Goal: Transaction & Acquisition: Download file/media

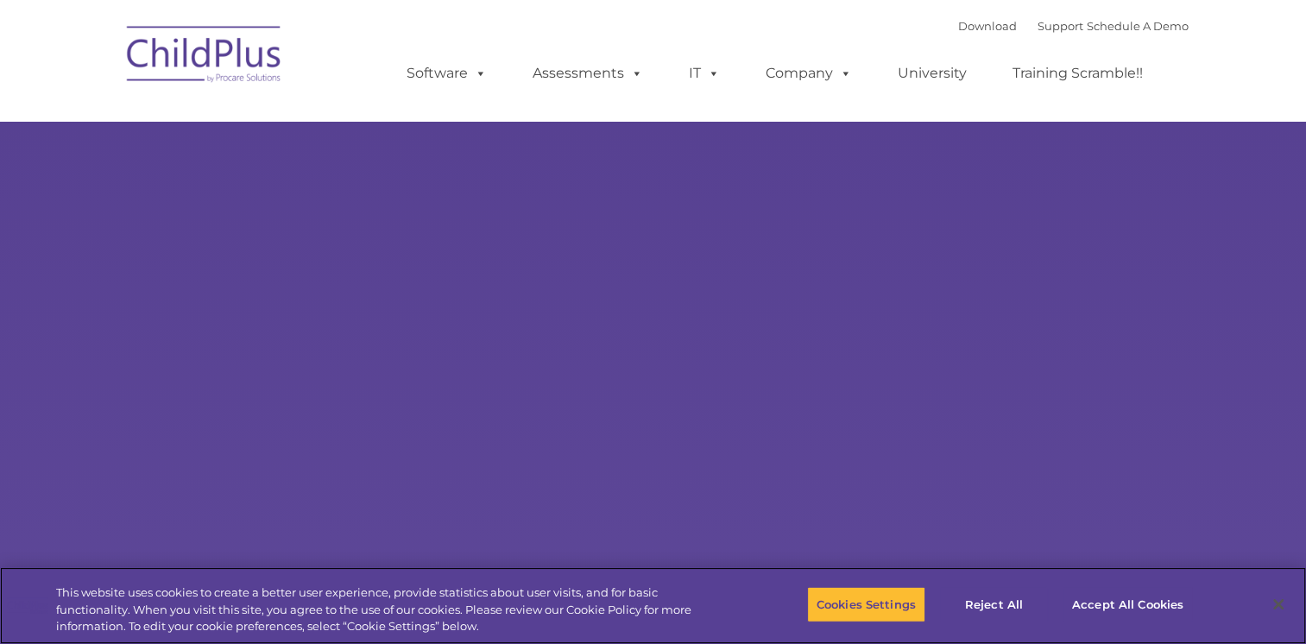
select select "MEDIUM"
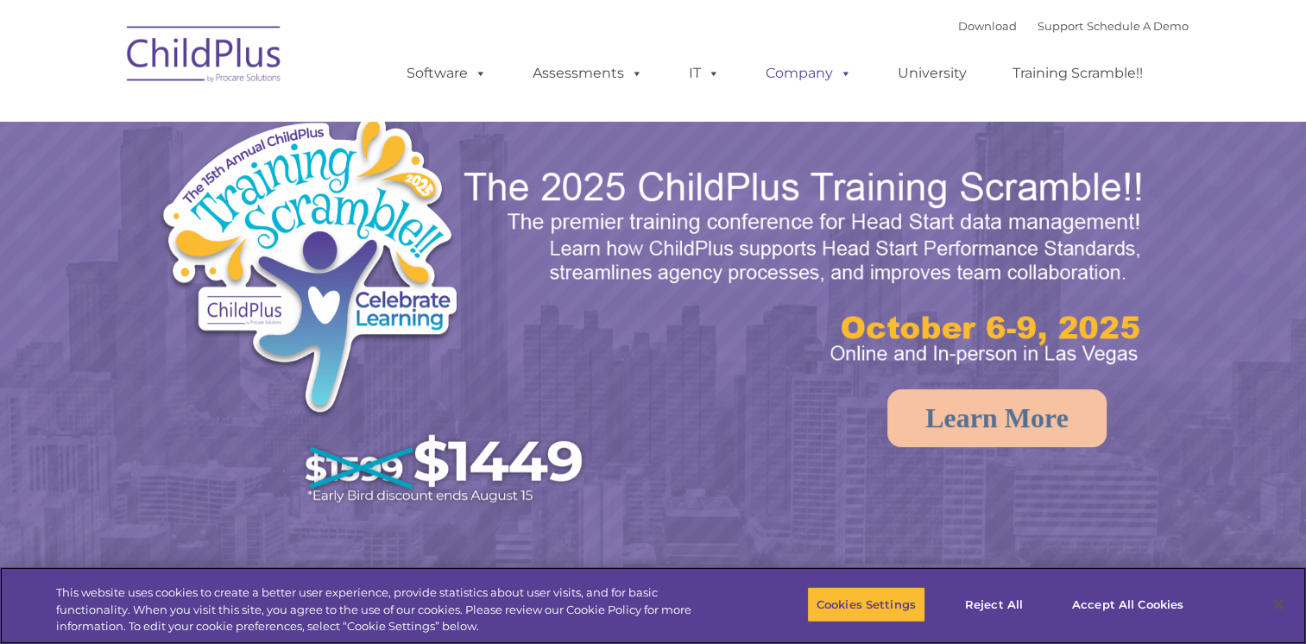
select select "MEDIUM"
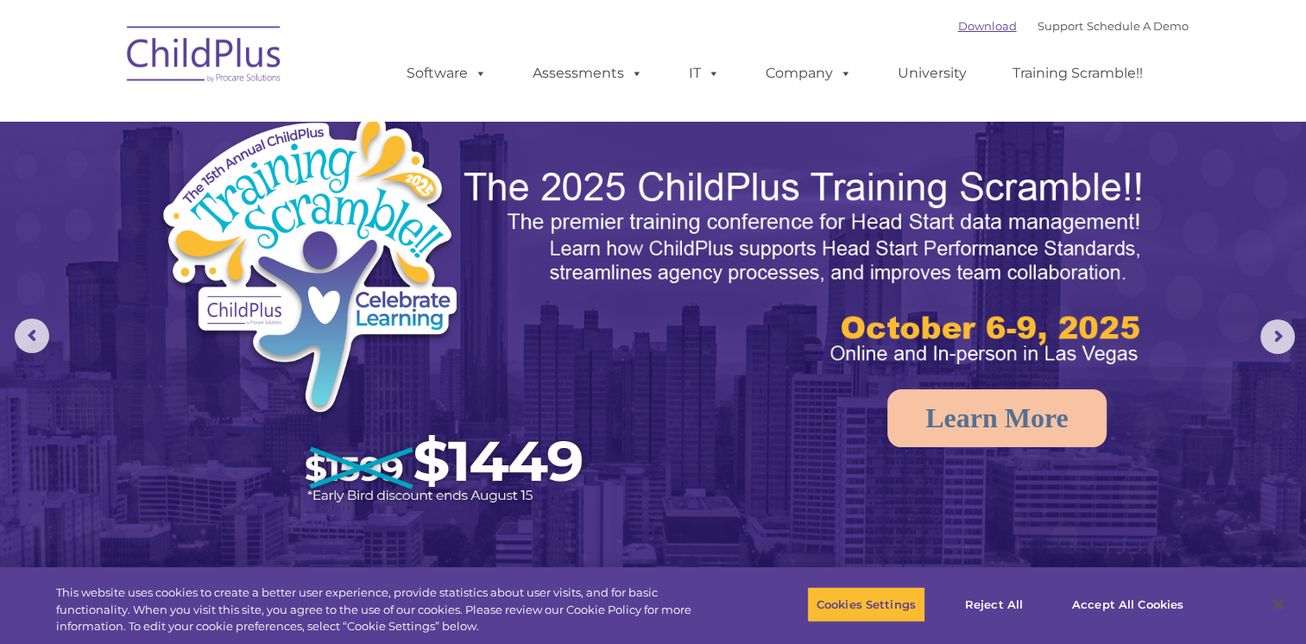
click at [958, 28] on link "Download" at bounding box center [987, 26] width 59 height 14
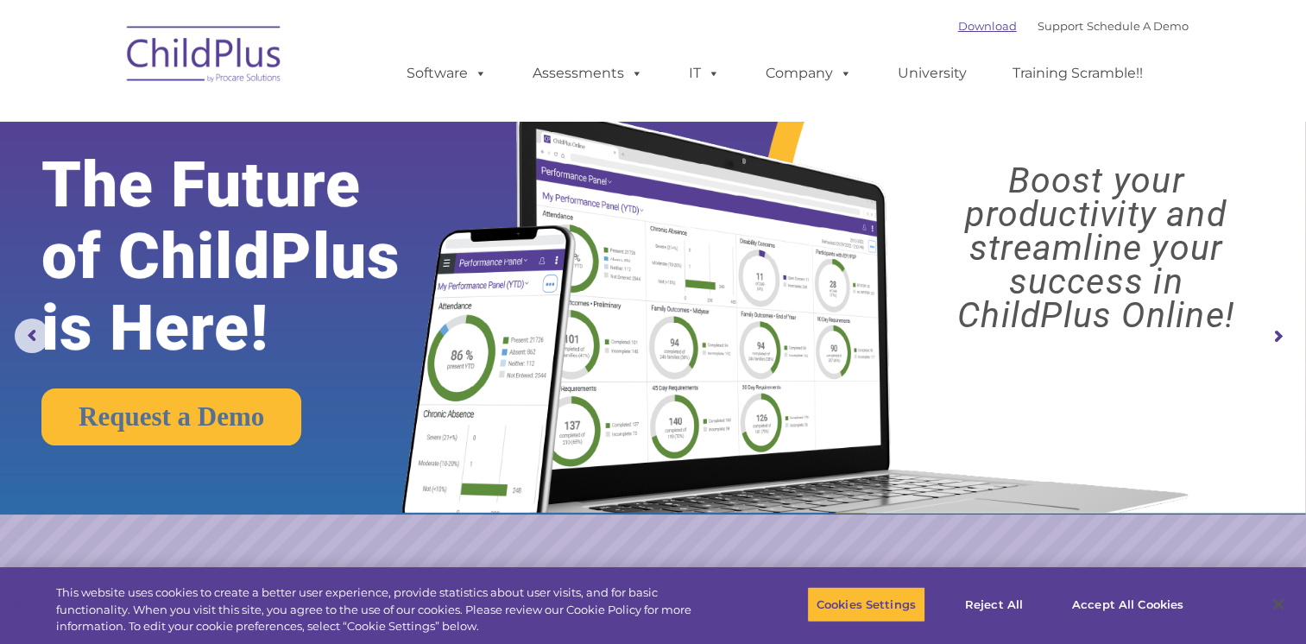
click at [965, 28] on link "Download" at bounding box center [987, 26] width 59 height 14
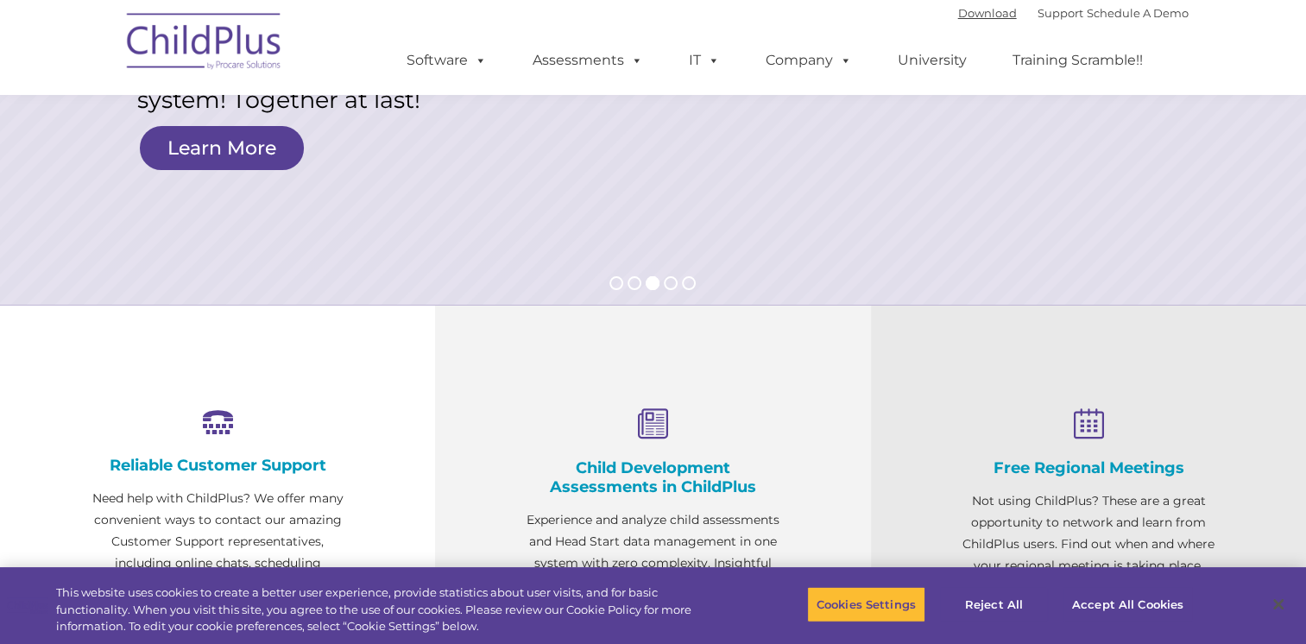
scroll to position [304, 0]
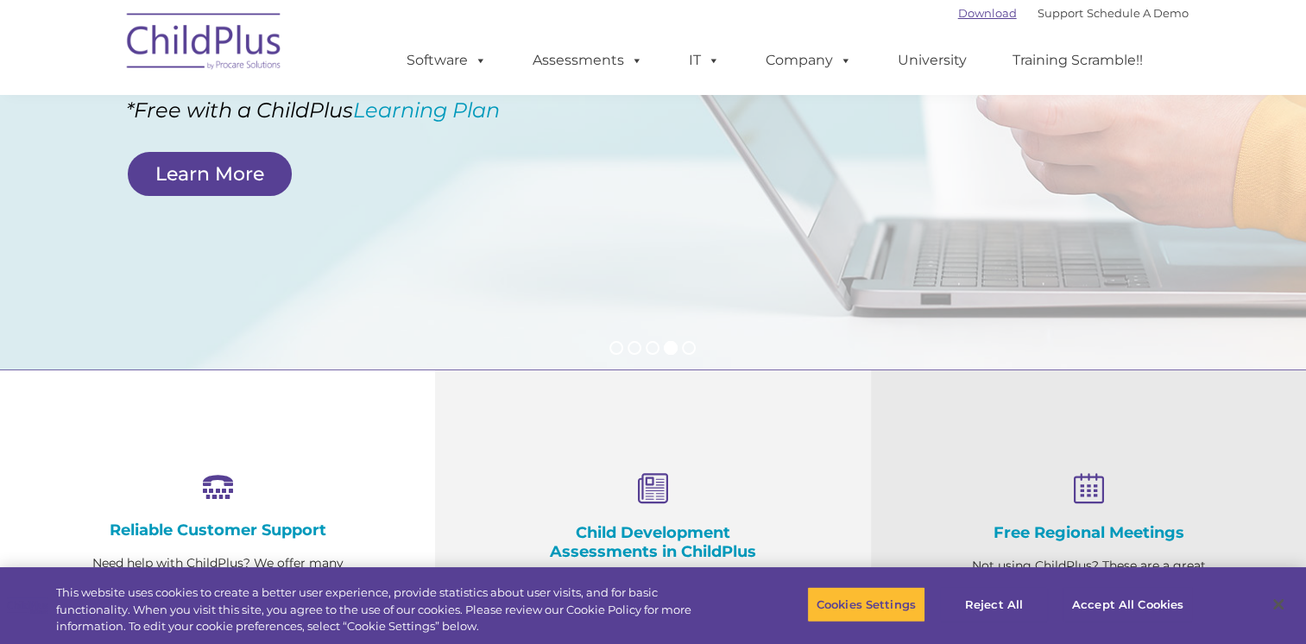
click at [960, 16] on link "Download" at bounding box center [987, 13] width 59 height 14
click at [961, 13] on link "Download" at bounding box center [987, 13] width 59 height 14
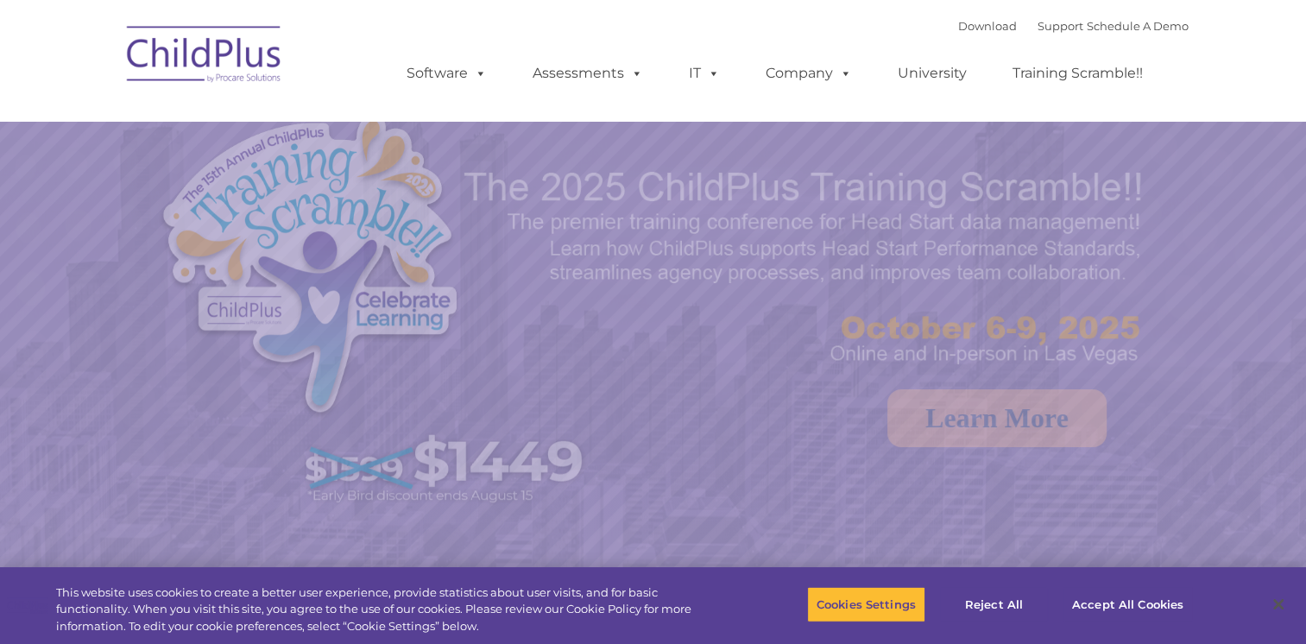
select select "MEDIUM"
